Goal: Information Seeking & Learning: Find specific fact

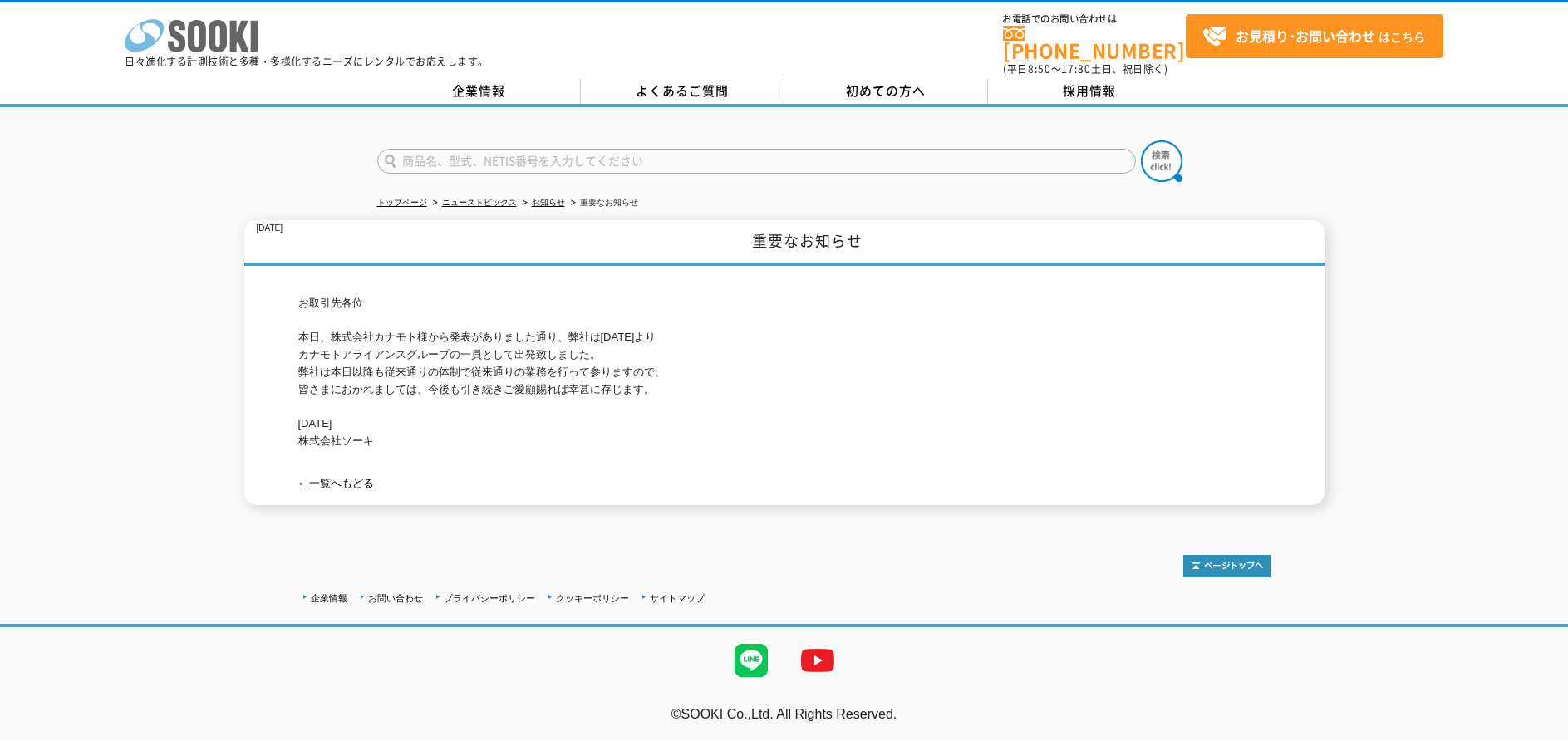
click at [191, 42] on icon at bounding box center [197, 36] width 18 height 32
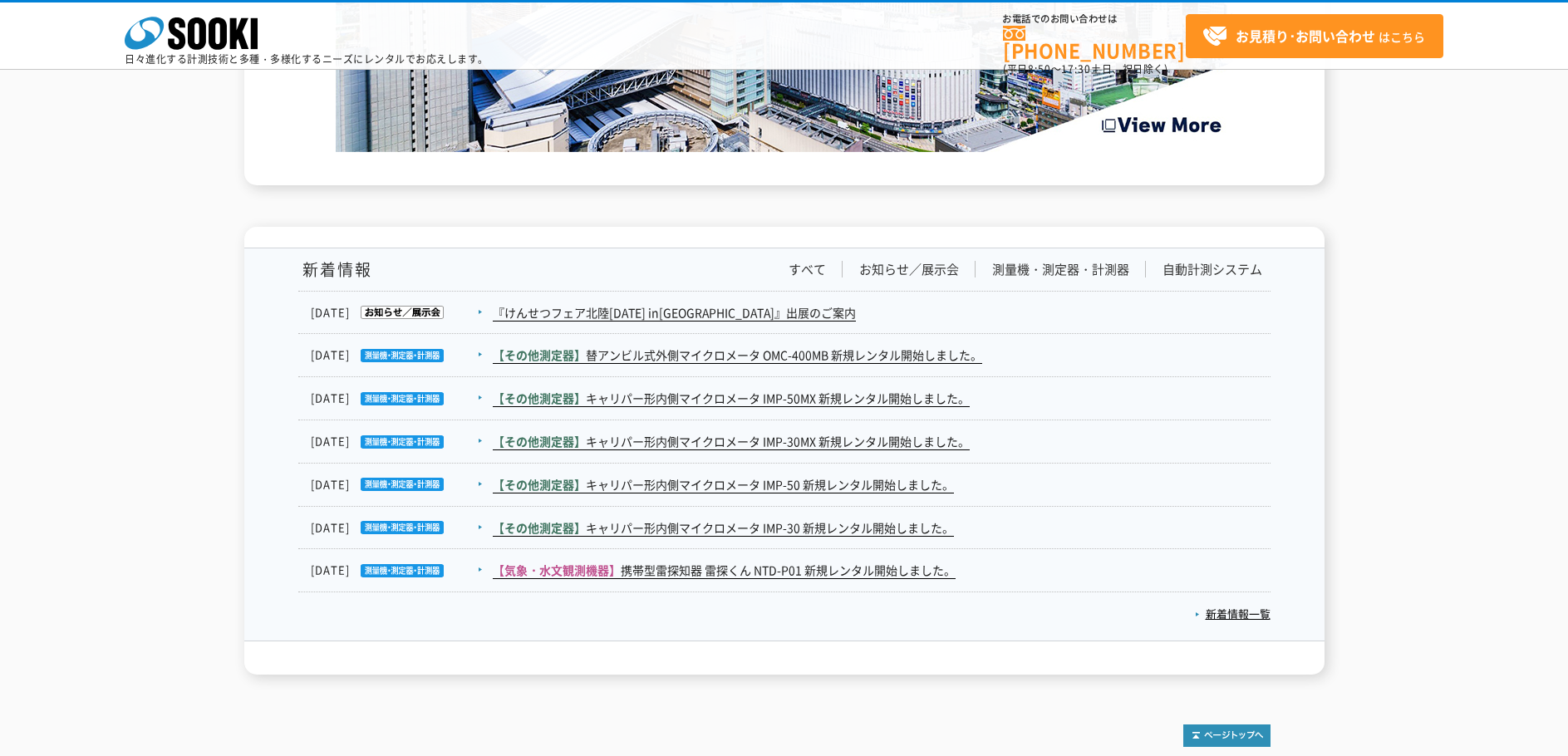
scroll to position [2576, 0]
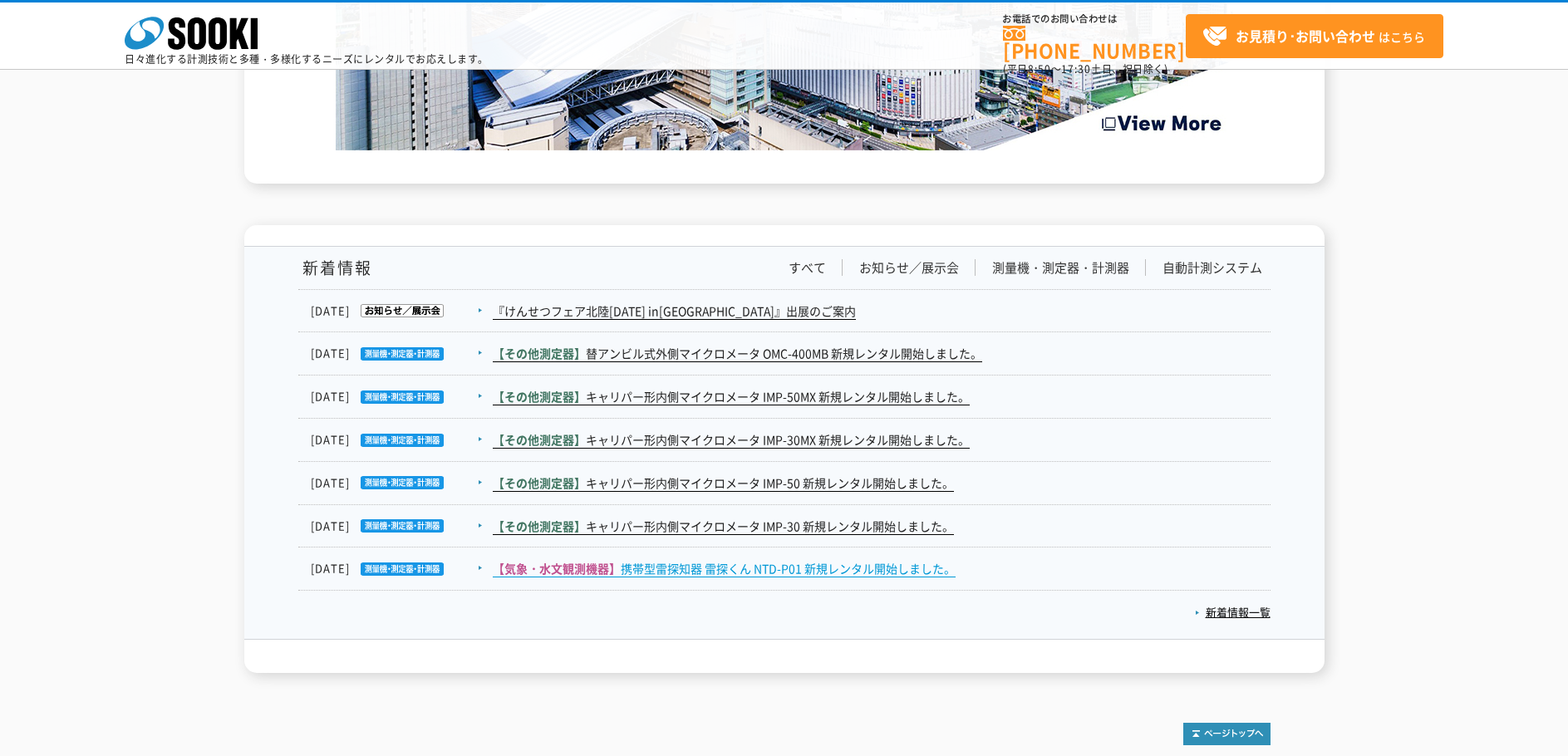
click at [767, 575] on link "【気象・水文観測機器】 携帯型雷探知器 雷探くん NTD-P01 新規レンタル開始しました。" at bounding box center [724, 568] width 462 height 17
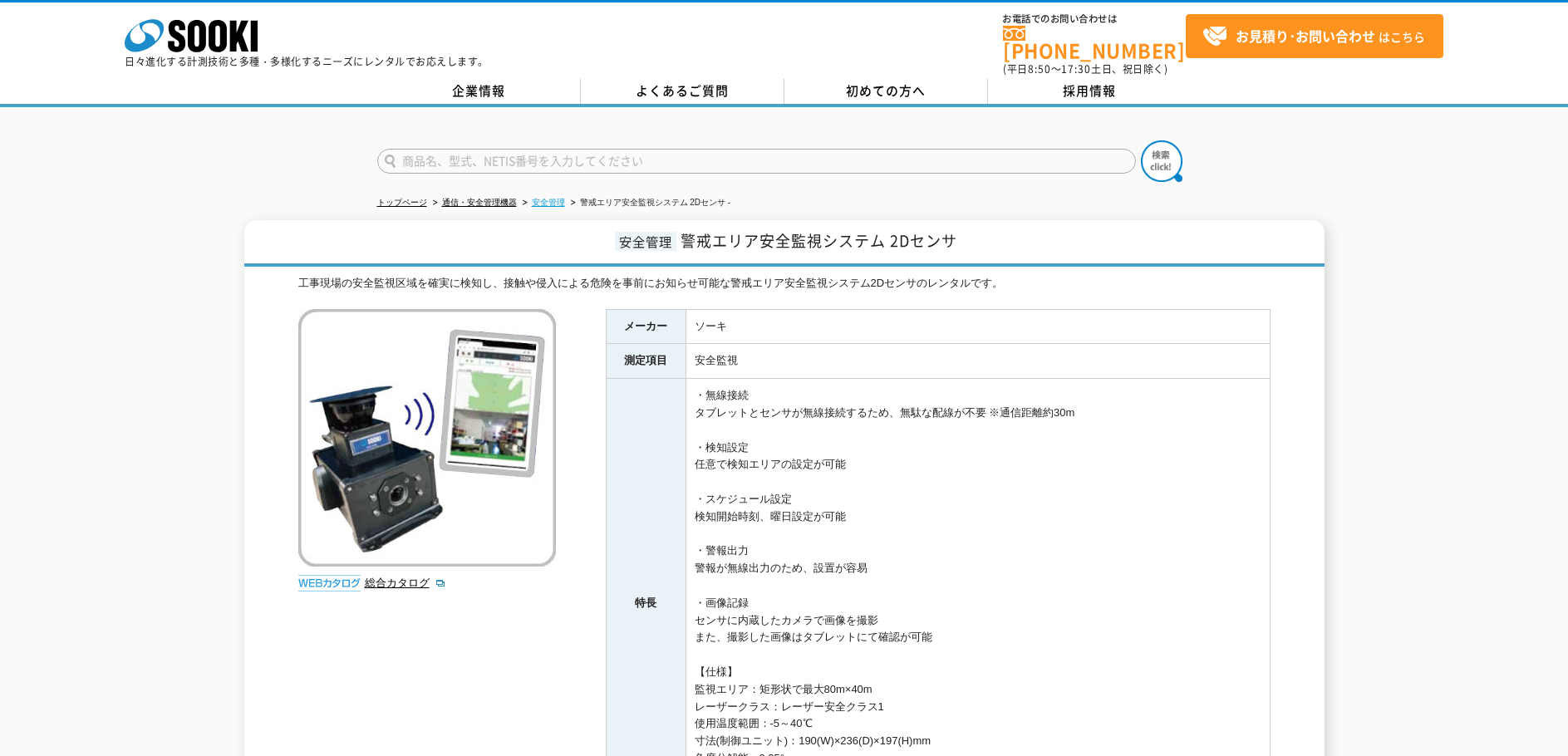
click at [532, 198] on link "安全管理" at bounding box center [548, 202] width 33 height 9
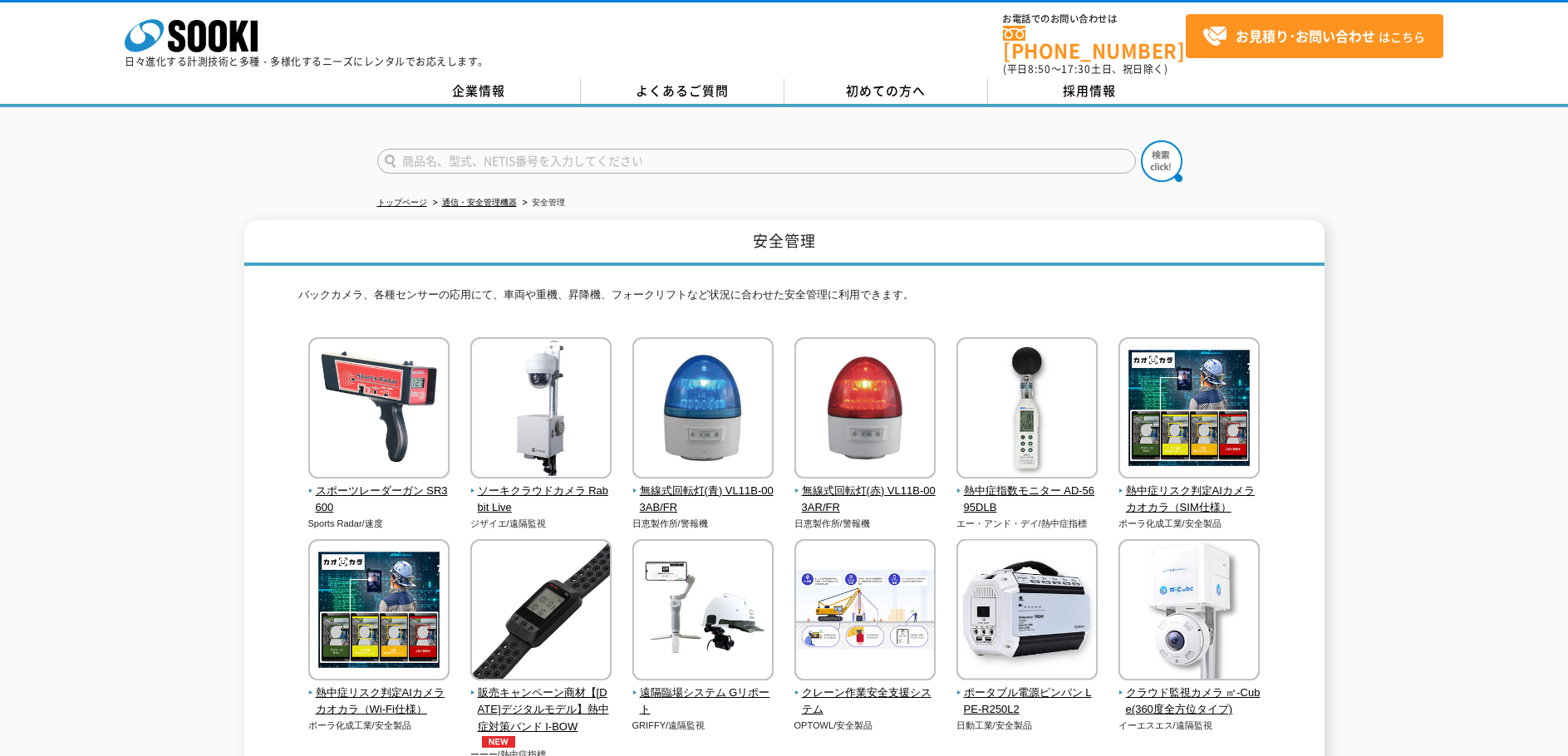
click at [572, 149] on input "text" at bounding box center [757, 161] width 759 height 25
type input "QS-190046"
click at [1141, 141] on button at bounding box center [1162, 161] width 42 height 42
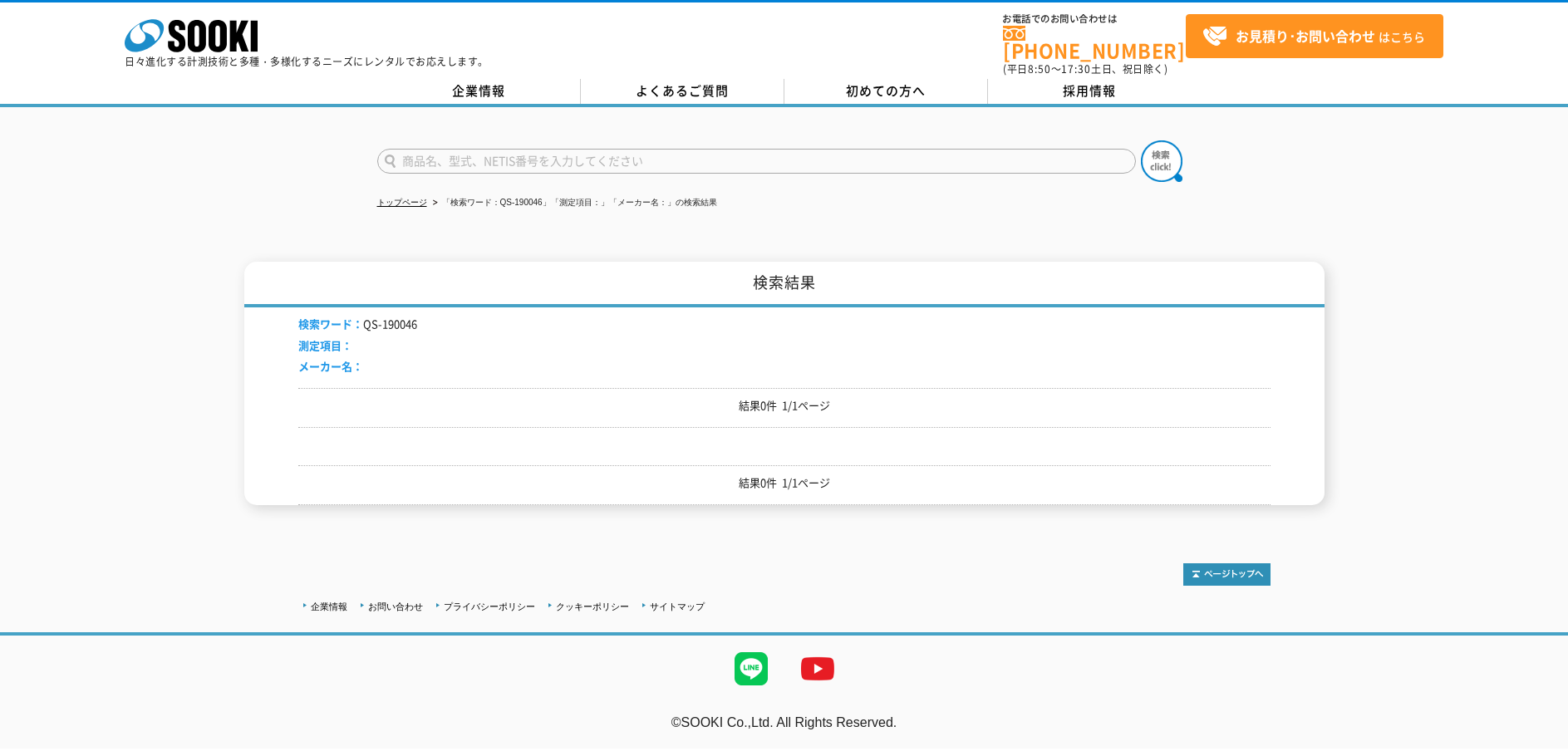
click at [384, 316] on li "検索ワード： QS-190046" at bounding box center [358, 324] width 119 height 17
click at [383, 316] on li "検索ワード： QS-190046" at bounding box center [358, 324] width 119 height 17
drag, startPoint x: 362, startPoint y: 316, endPoint x: 443, endPoint y: 315, distance: 81.0
click at [443, 315] on div "検索ワード： QS-190046 測定項目： メーカー名：" at bounding box center [784, 348] width 972 height 81
copy li "QS-190046"
